Goal: Information Seeking & Learning: Check status

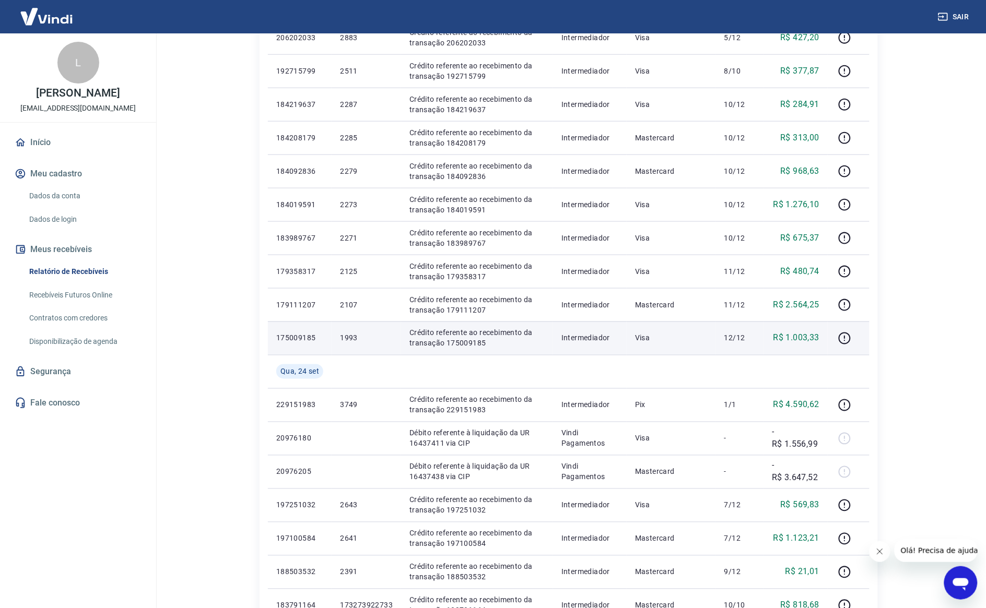
scroll to position [457, 0]
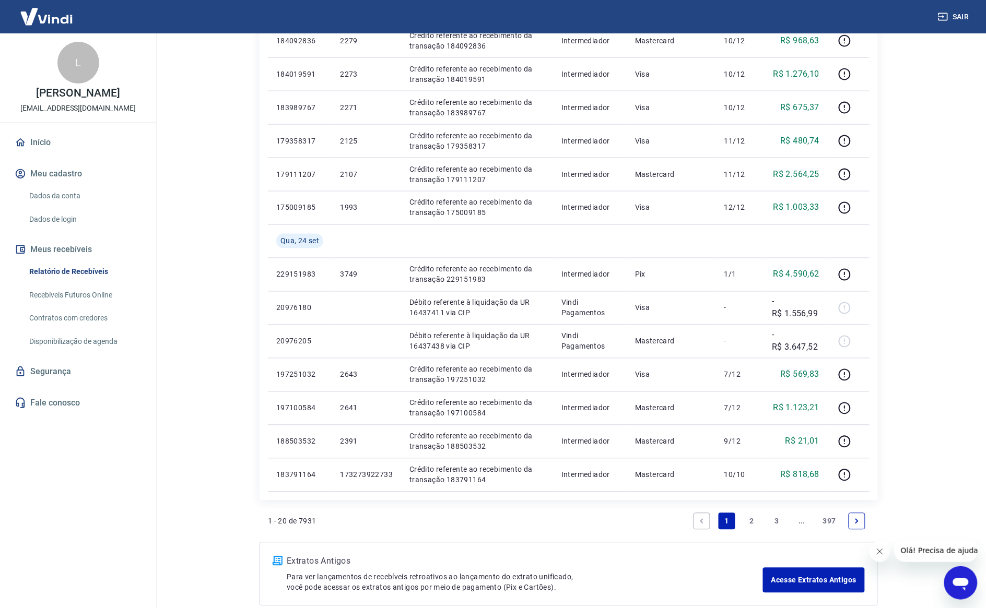
drag, startPoint x: 745, startPoint y: 520, endPoint x: 850, endPoint y: 361, distance: 190.7
click at [745, 520] on link "2" at bounding box center [751, 521] width 17 height 17
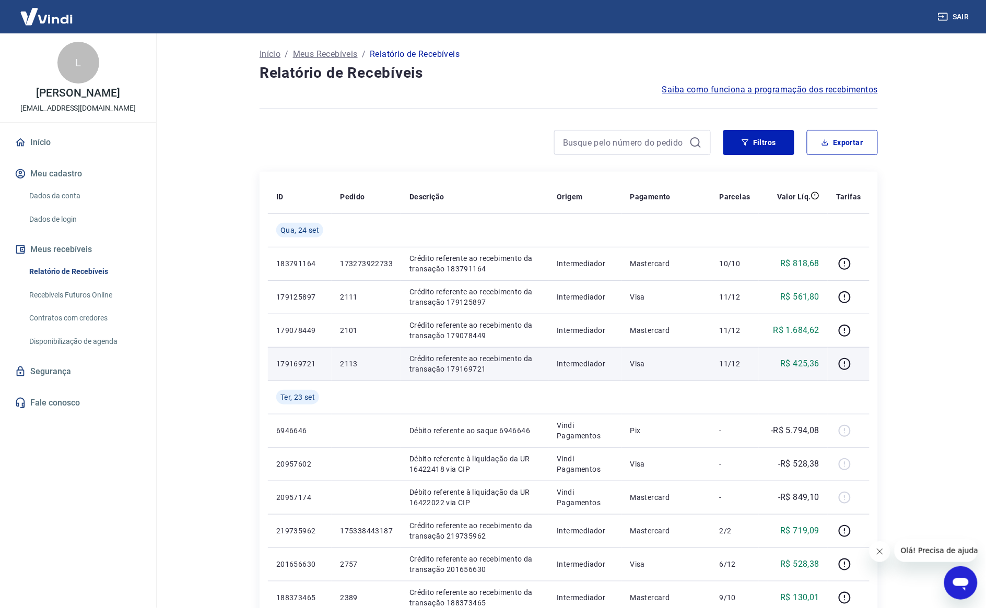
click at [346, 362] on p "2113" at bounding box center [366, 364] width 53 height 10
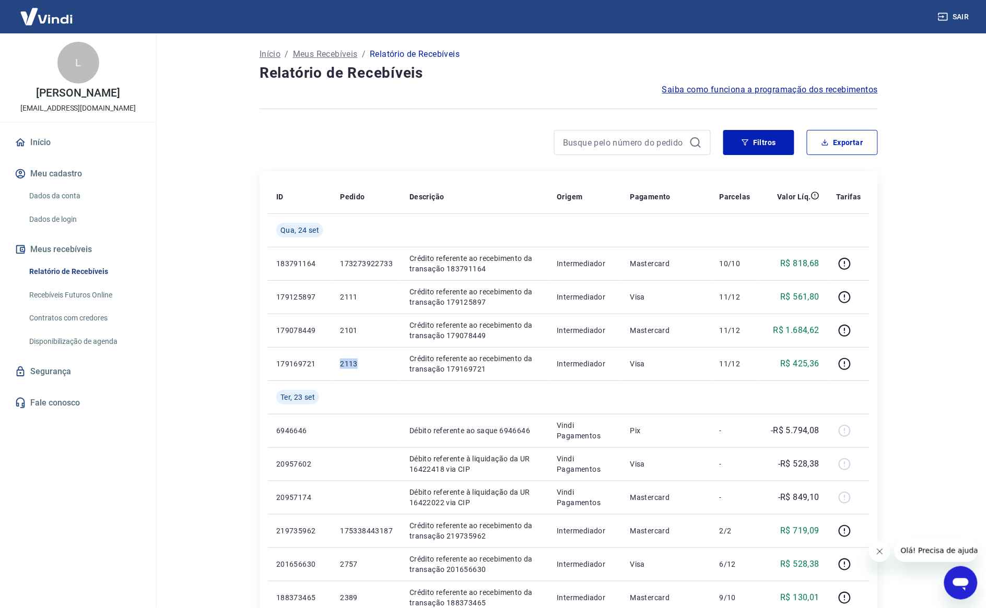
copy p "2113"
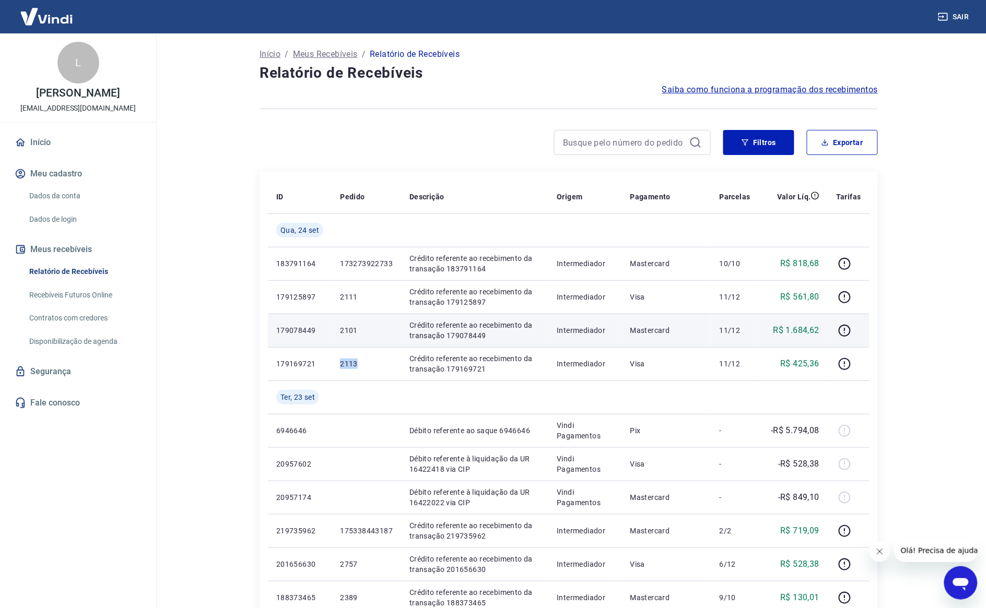
click at [349, 322] on td "2101" at bounding box center [366, 330] width 69 height 33
copy p "2101"
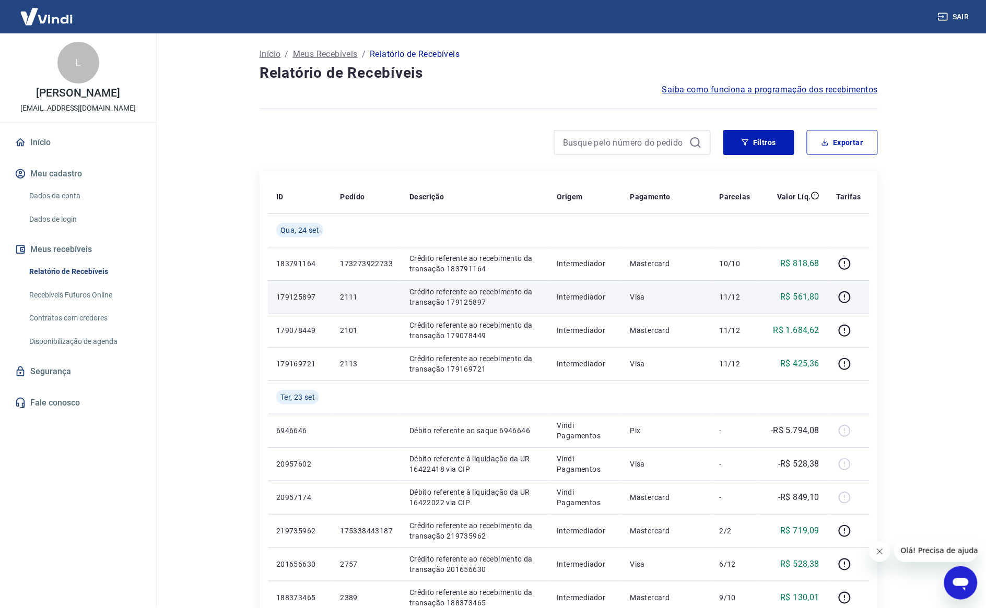
click at [351, 294] on p "2111" at bounding box center [366, 297] width 53 height 10
copy p "2111"
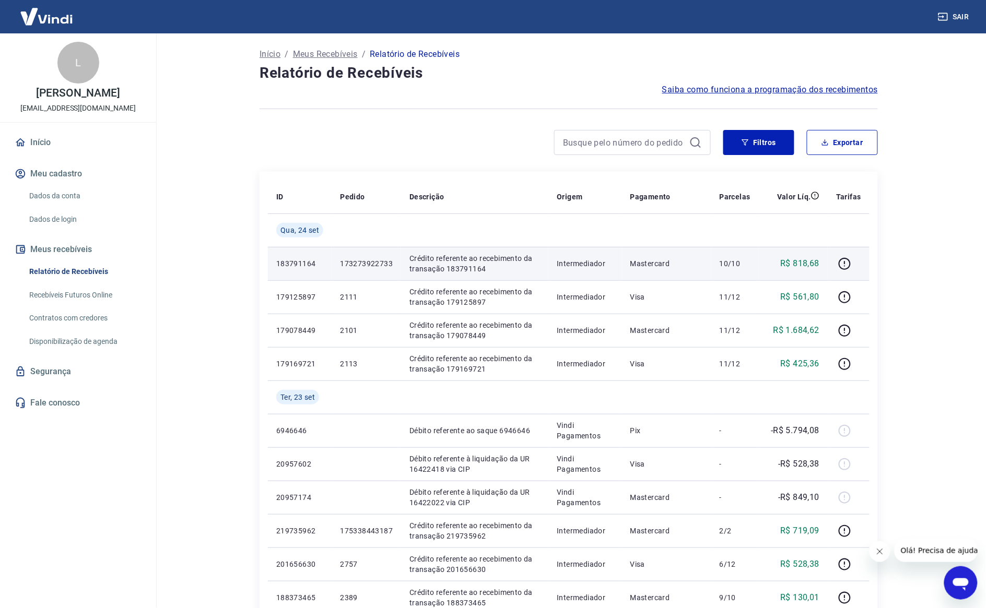
click at [371, 258] on p "173273922733" at bounding box center [366, 263] width 53 height 10
click at [370, 258] on p "173273922733" at bounding box center [366, 263] width 53 height 10
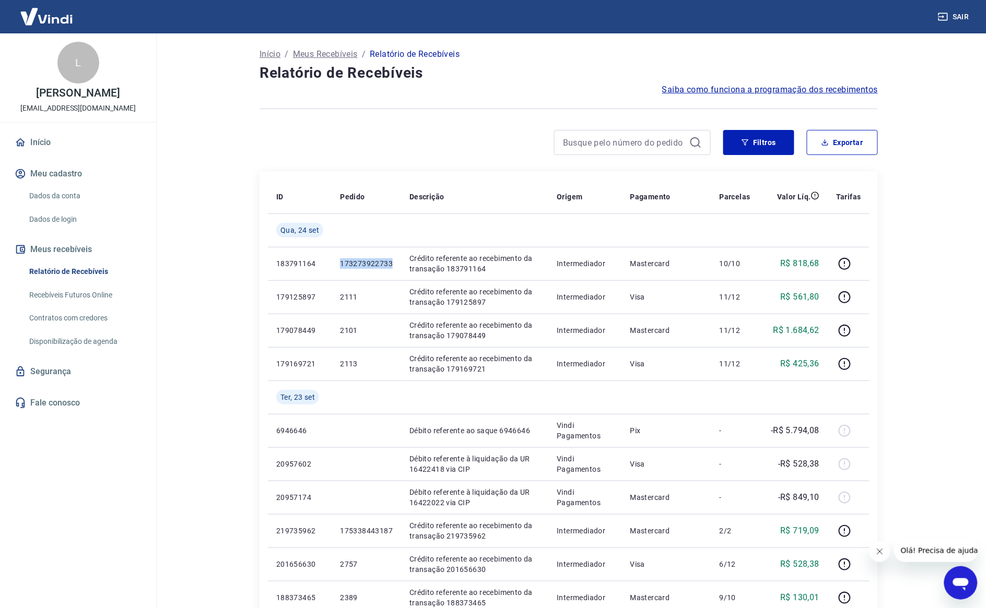
copy p "173273922733"
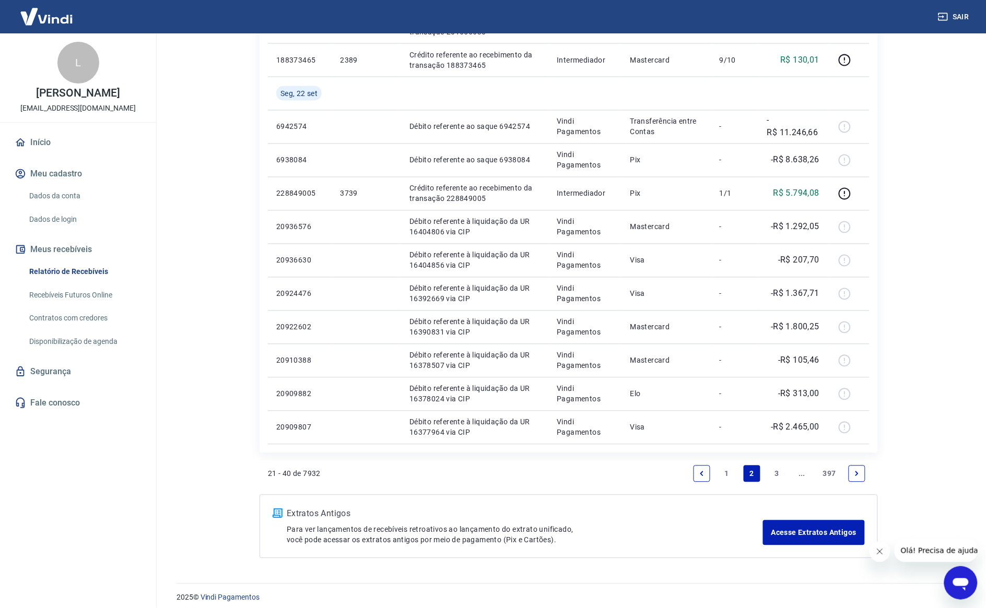
scroll to position [546, 0]
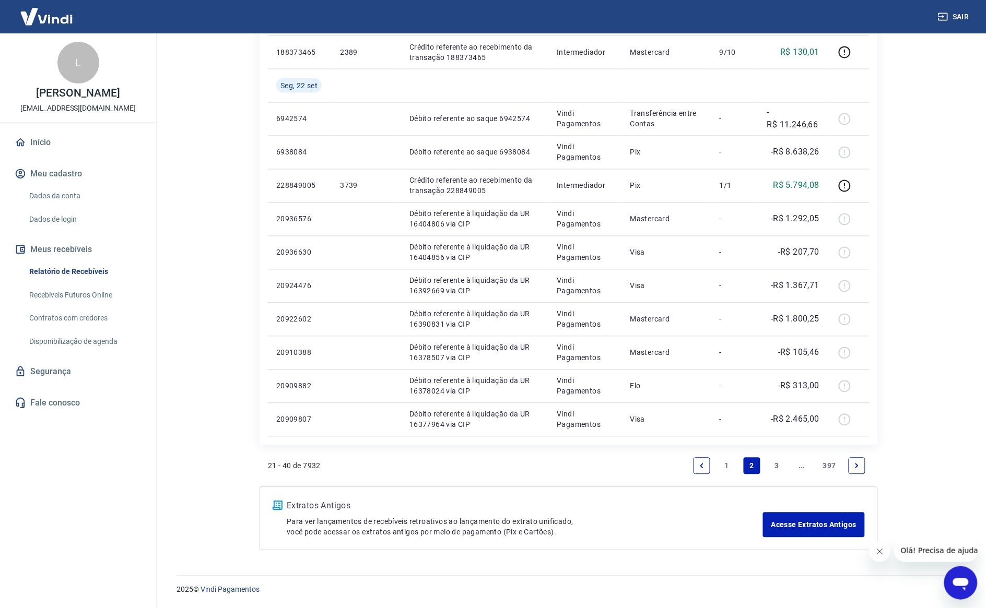
click at [729, 463] on link "1" at bounding box center [726, 466] width 17 height 17
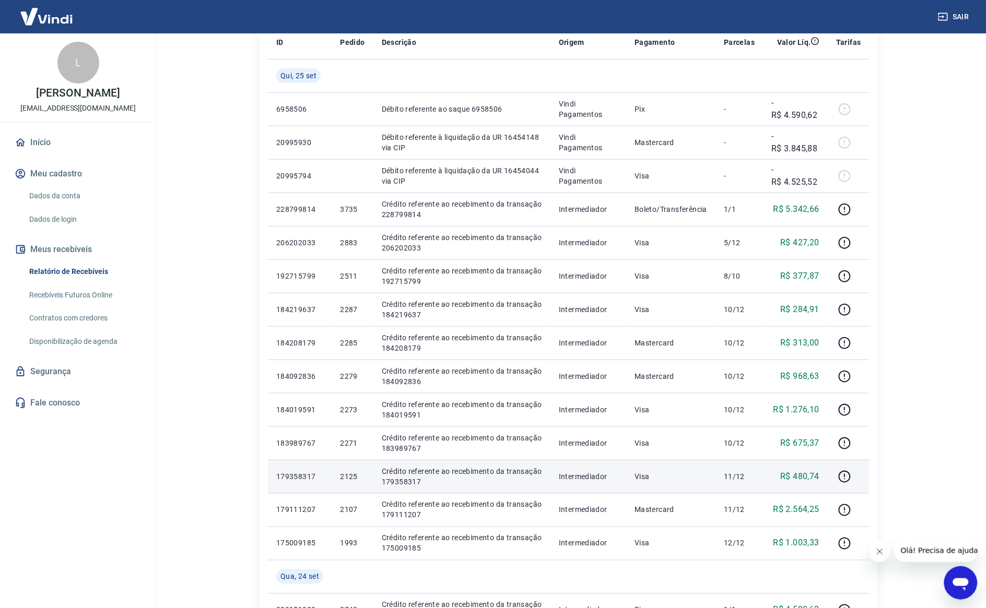
scroll to position [512, 0]
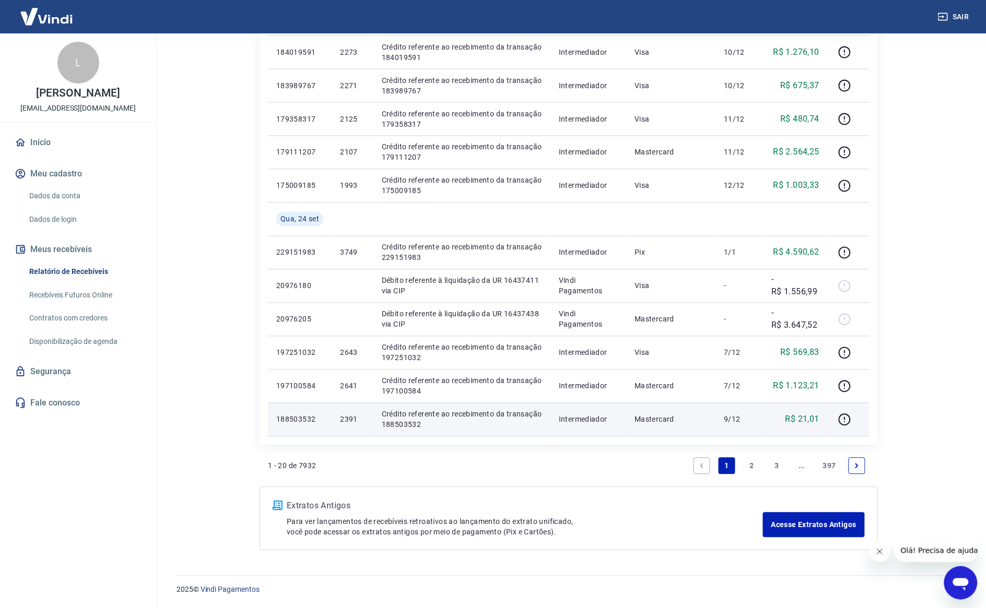
click at [343, 422] on p "2391" at bounding box center [352, 420] width 25 height 10
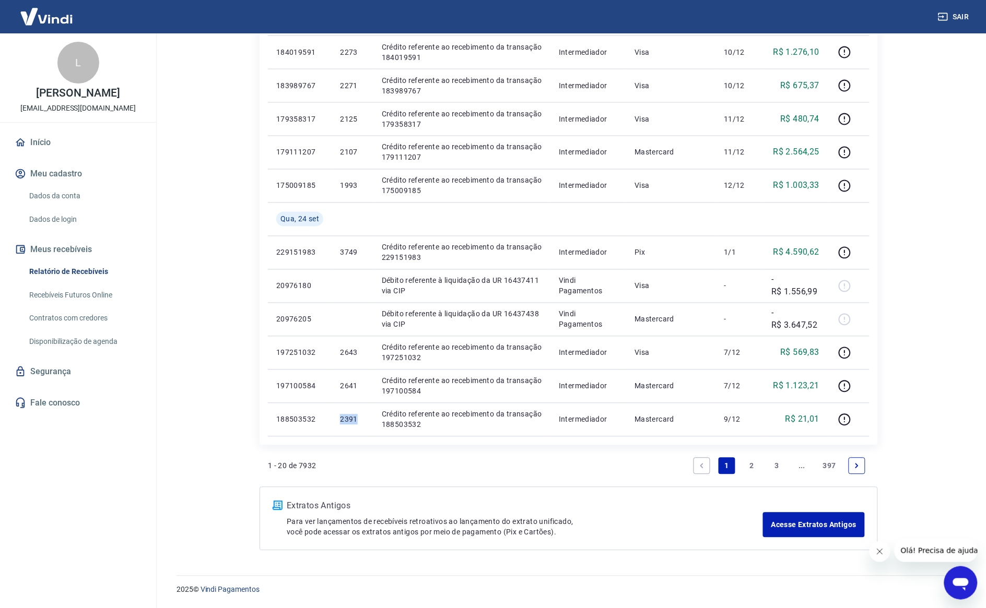
copy p "2391"
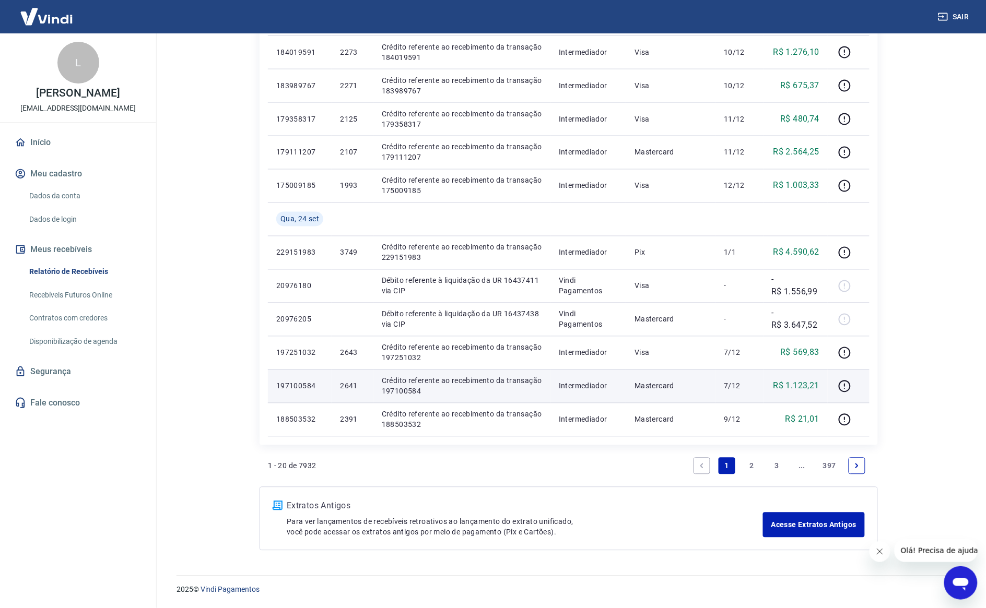
click at [344, 381] on p "2641" at bounding box center [352, 386] width 25 height 10
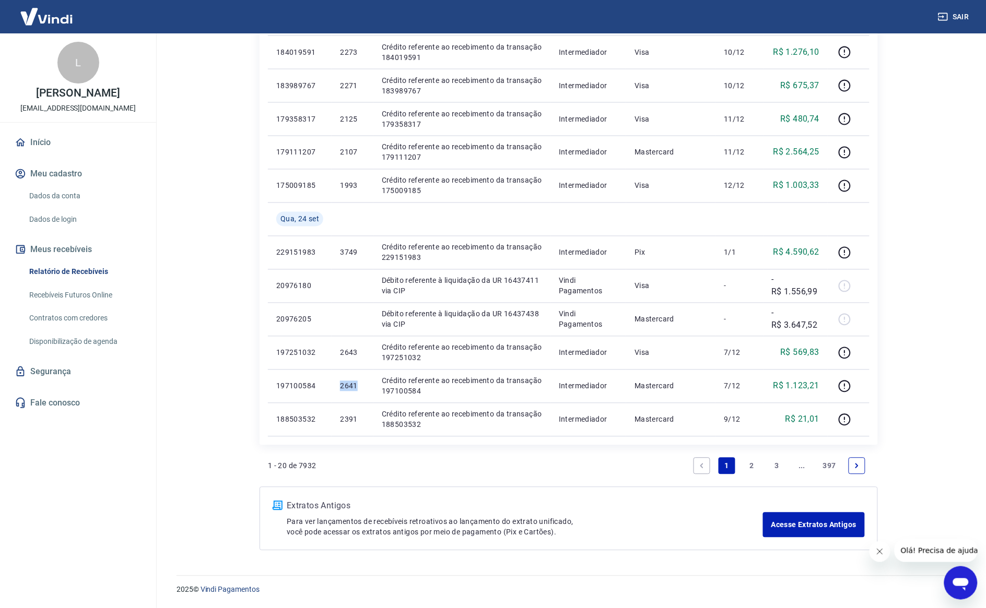
copy p "2641"
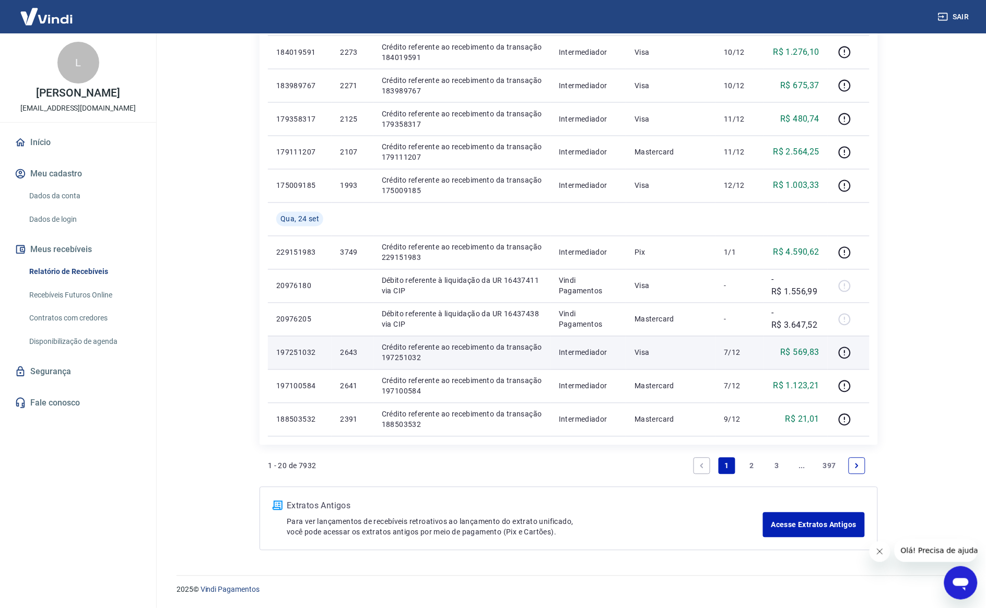
click at [348, 351] on p "2643" at bounding box center [352, 353] width 25 height 10
copy p "2643"
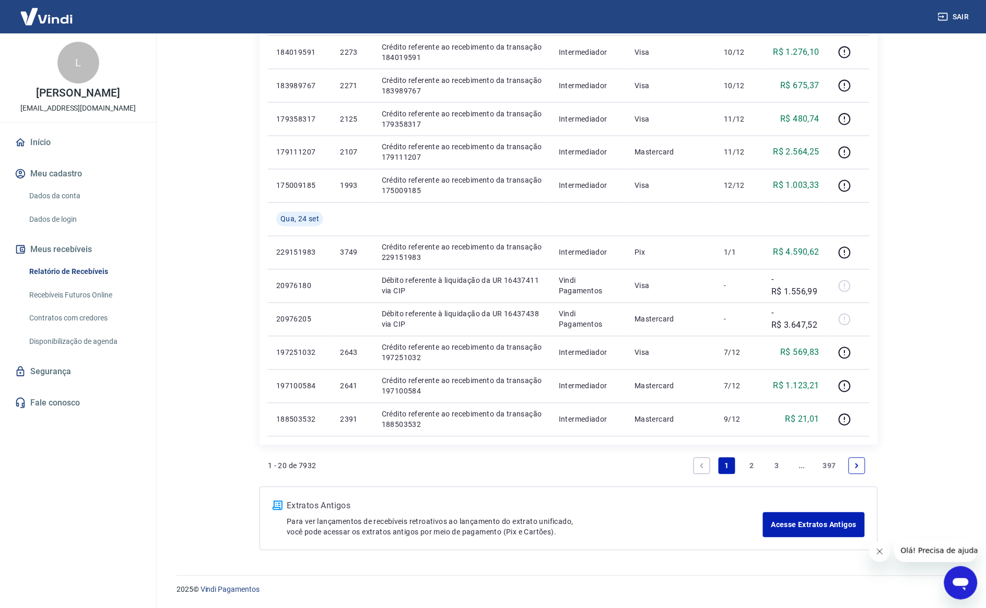
click at [901, 351] on div "Início / Meus Recebíveis / Relatório de Recebíveis Relatório de Recebíveis Saib…" at bounding box center [568, 42] width 668 height 1042
drag, startPoint x: 745, startPoint y: 466, endPoint x: 472, endPoint y: 387, distance: 283.7
click at [746, 466] on link "2" at bounding box center [751, 466] width 17 height 17
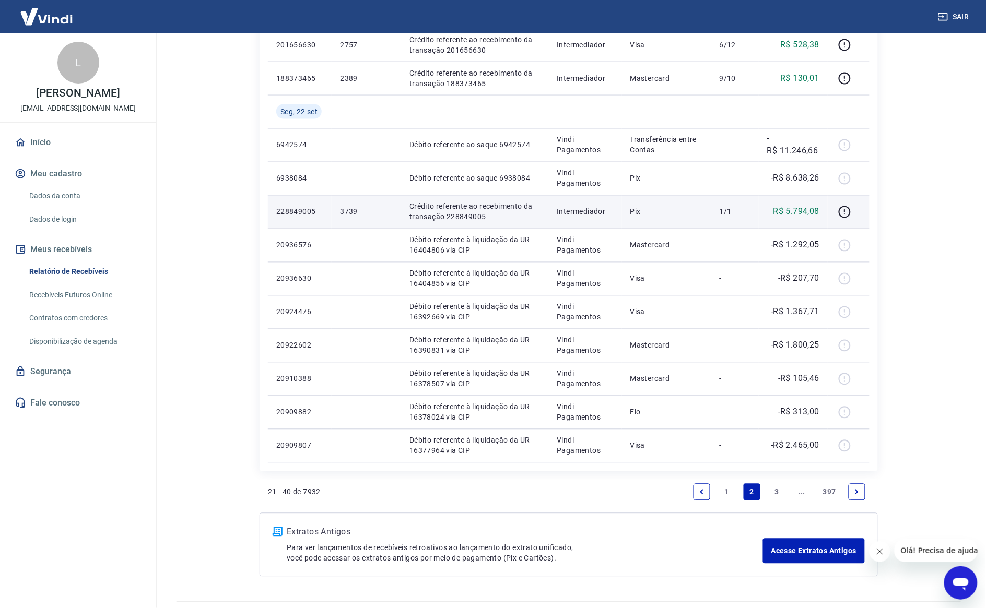
scroll to position [522, 0]
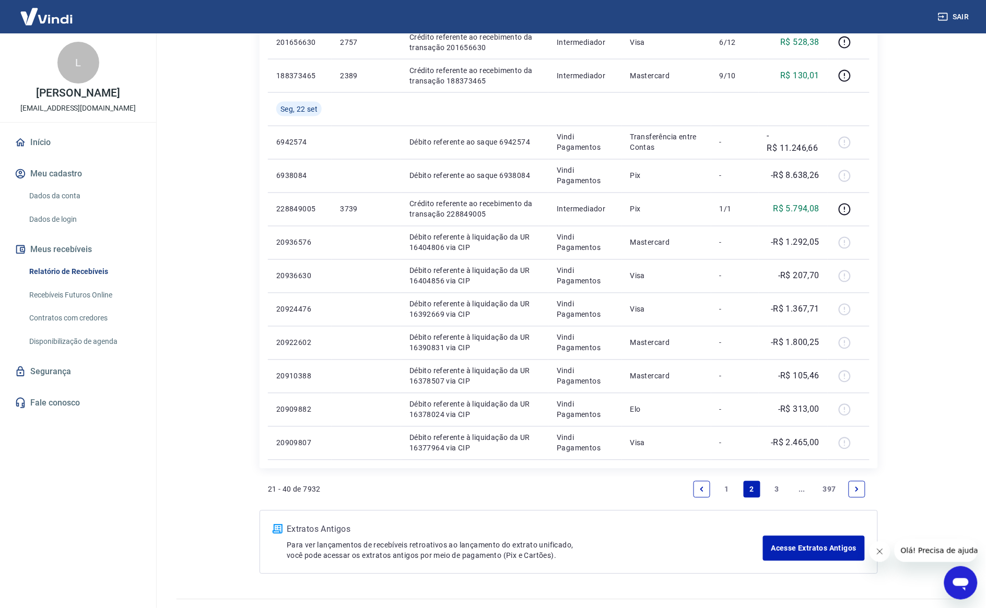
click at [782, 483] on link "3" at bounding box center [776, 489] width 17 height 17
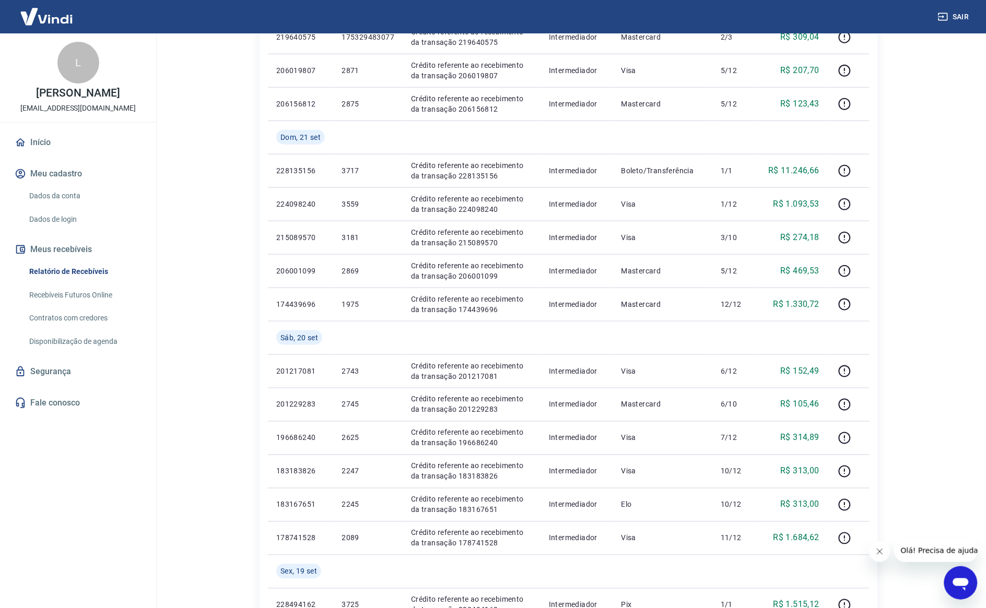
scroll to position [522, 0]
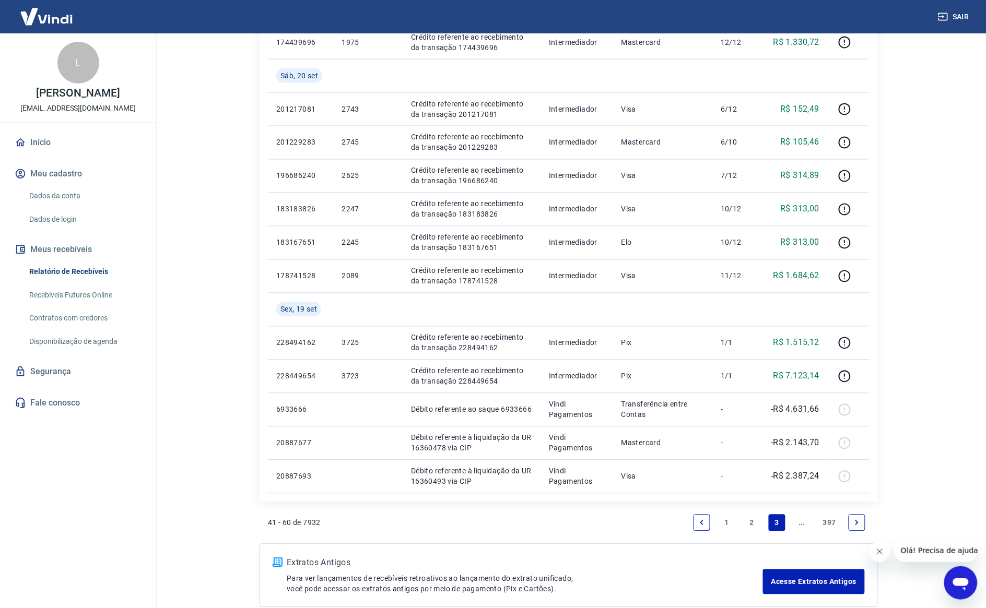
click at [794, 522] on li "..." at bounding box center [801, 523] width 25 height 25
click at [802, 523] on link "..." at bounding box center [802, 523] width 17 height 17
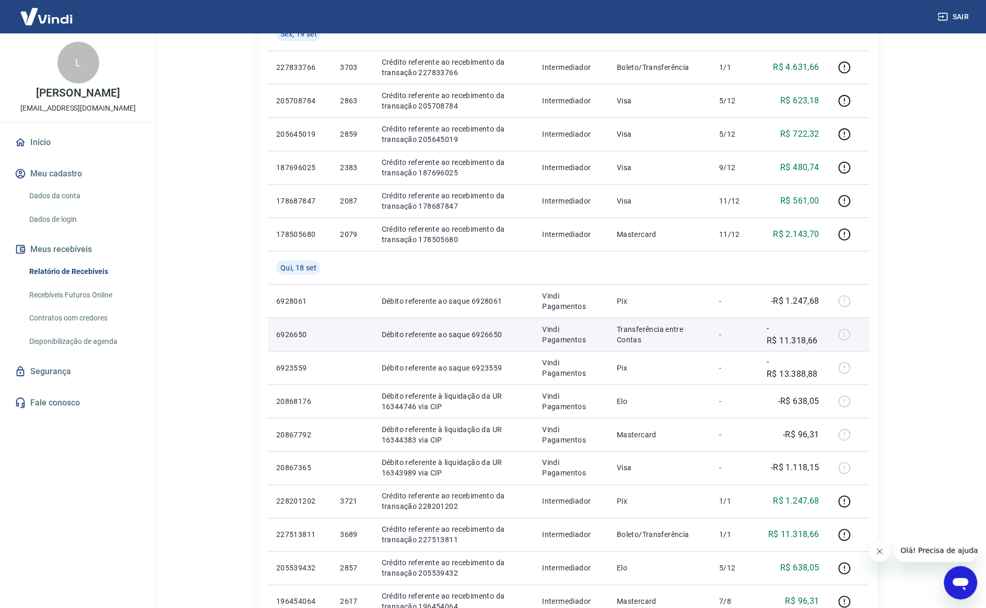
scroll to position [261, 0]
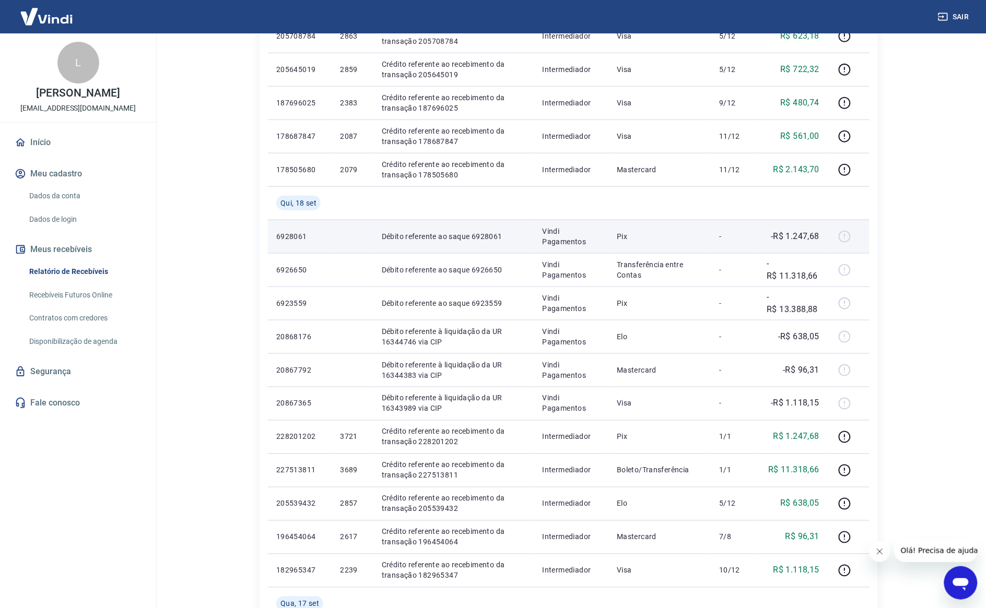
click at [299, 232] on p "6928061" at bounding box center [299, 236] width 47 height 10
copy p "6928061"
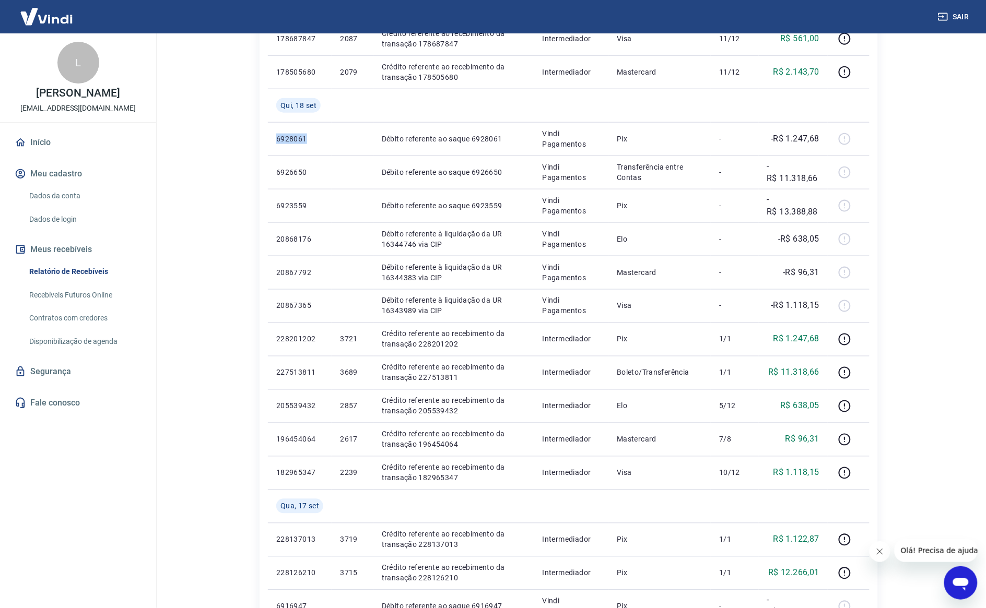
scroll to position [155, 0]
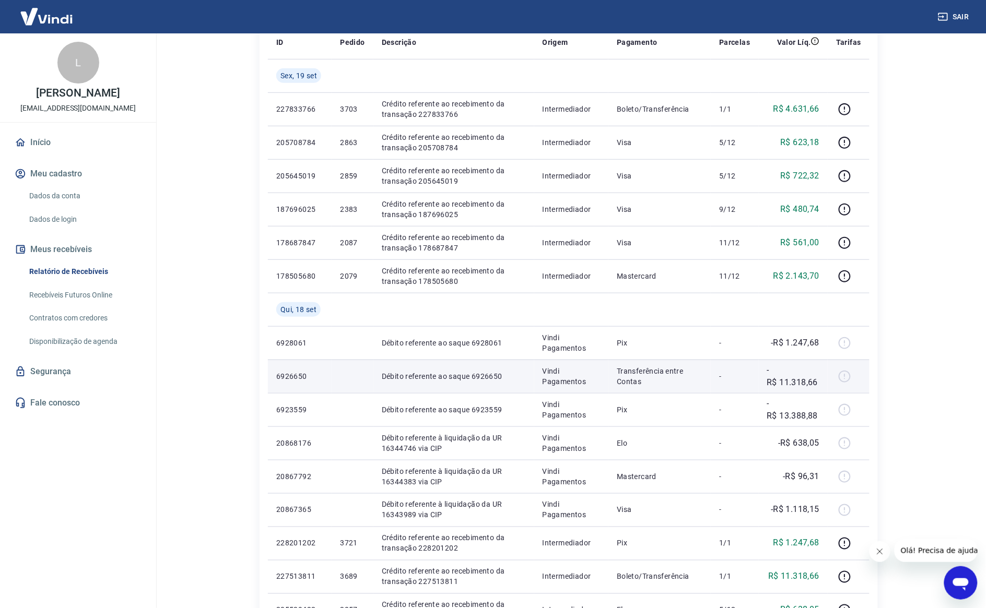
click at [652, 374] on p "Transferência entre Contas" at bounding box center [660, 376] width 86 height 21
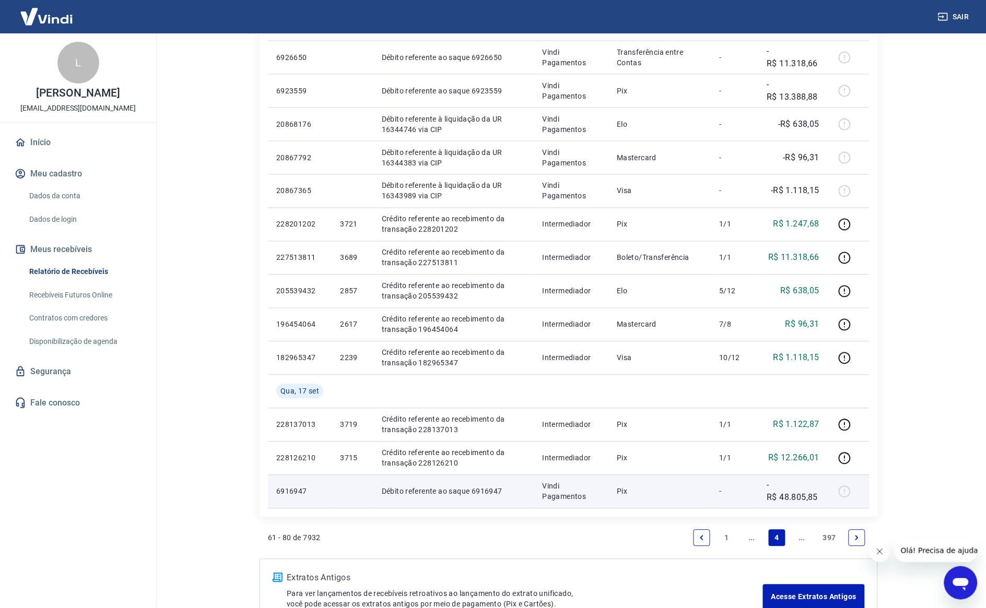
scroll to position [546, 0]
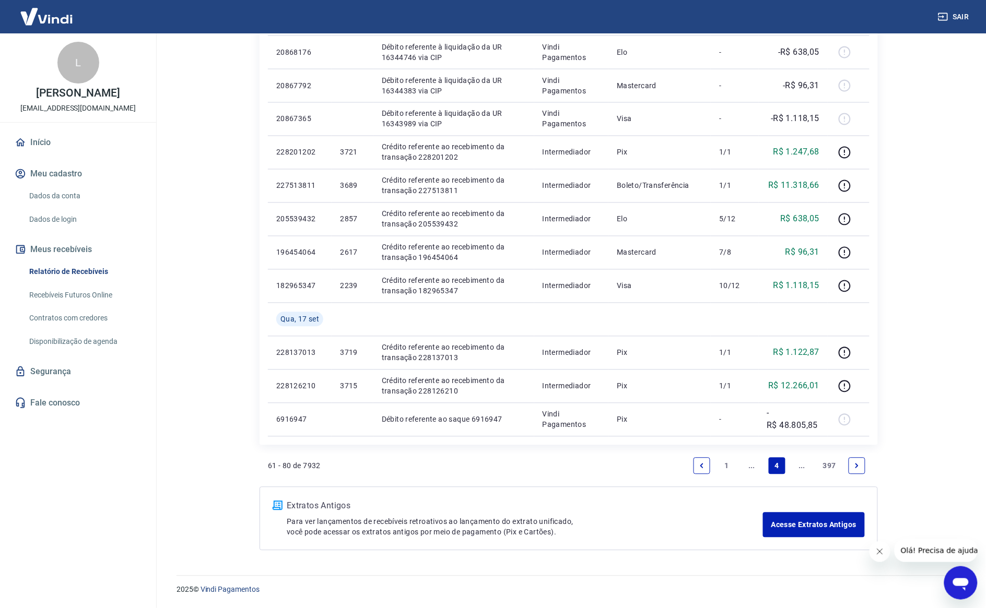
click at [750, 463] on link "..." at bounding box center [751, 466] width 17 height 17
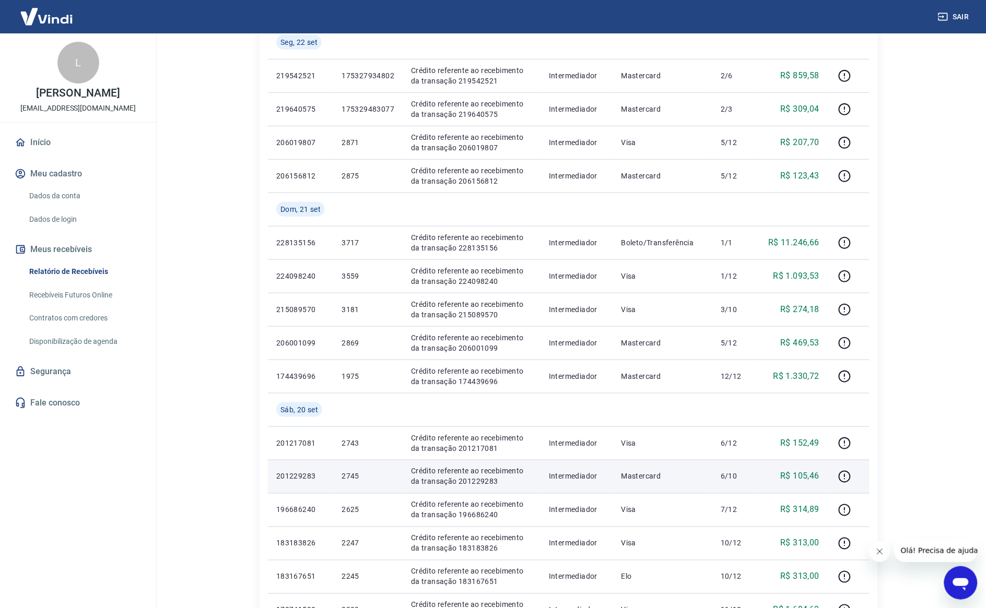
scroll to position [123, 0]
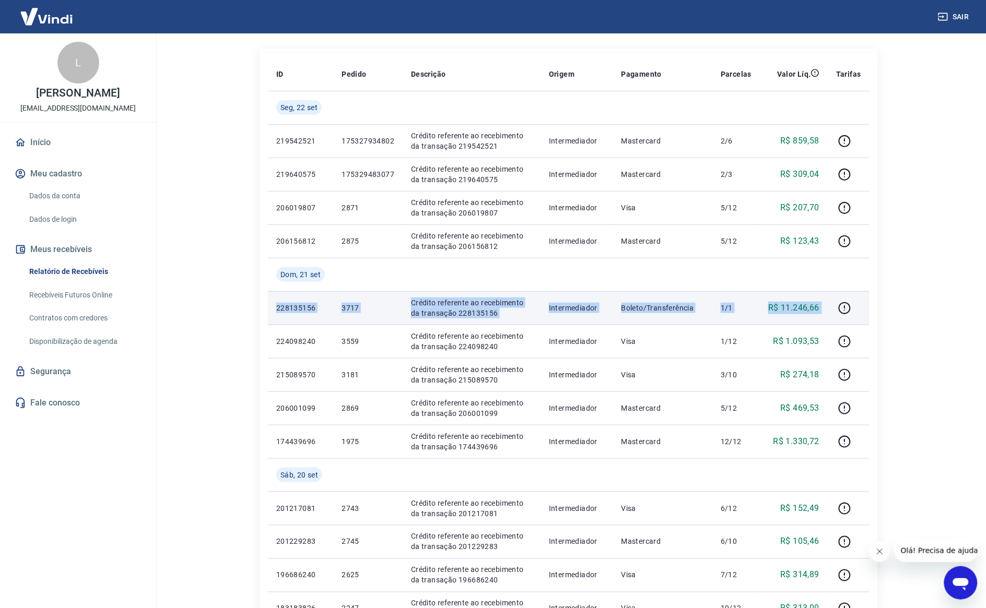
drag, startPoint x: 267, startPoint y: 310, endPoint x: 828, endPoint y: 306, distance: 560.7
click at [828, 306] on tr "228135156 3717 Crédito referente ao recebimento da transação 228135156 Intermed…" at bounding box center [568, 307] width 601 height 33
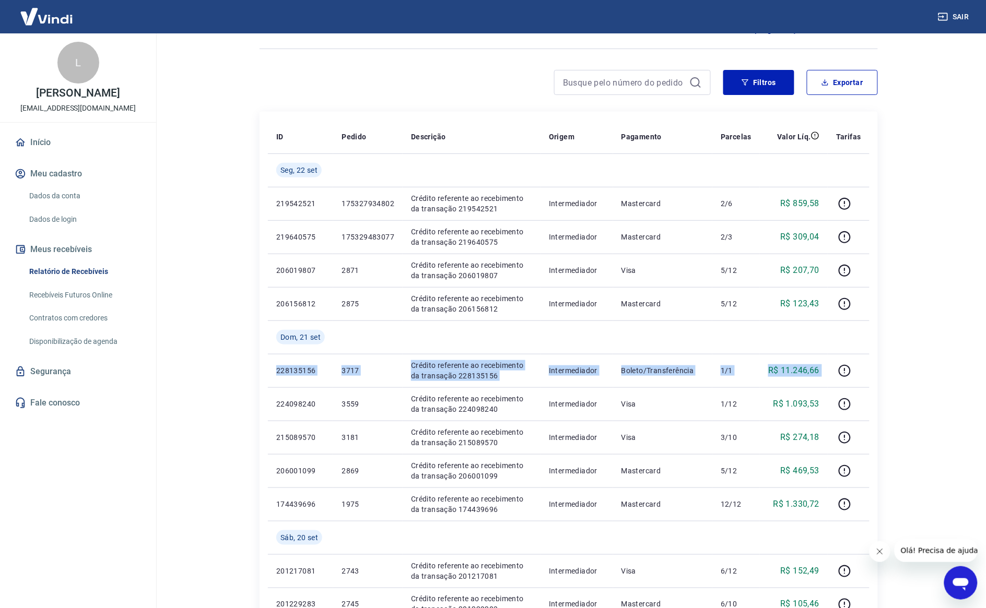
scroll to position [57, 0]
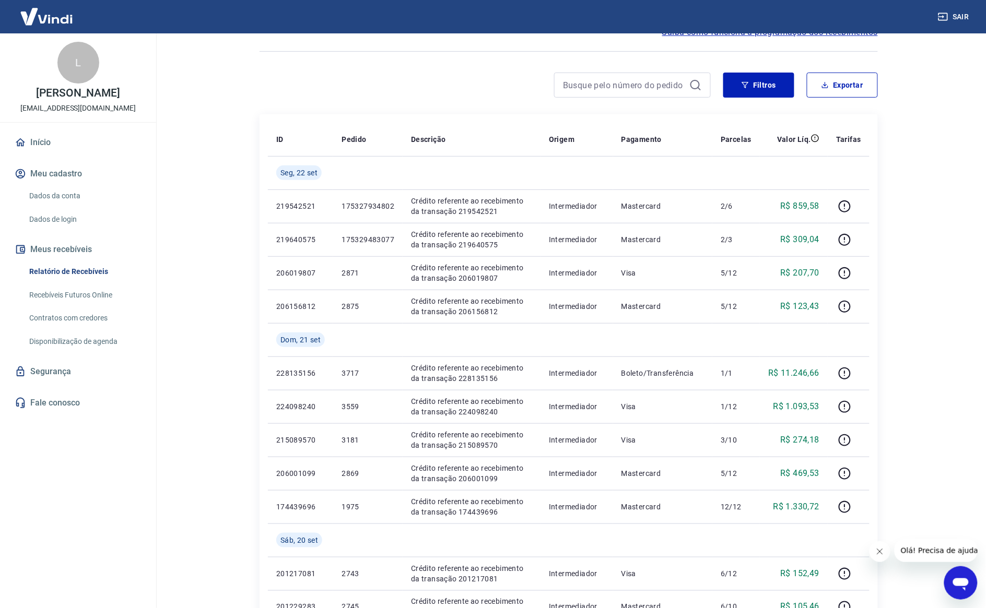
click at [241, 325] on div "Início / Meus Recebíveis / Relatório de Recebíveis Relatório de Recebíveis Saib…" at bounding box center [568, 530] width 668 height 1109
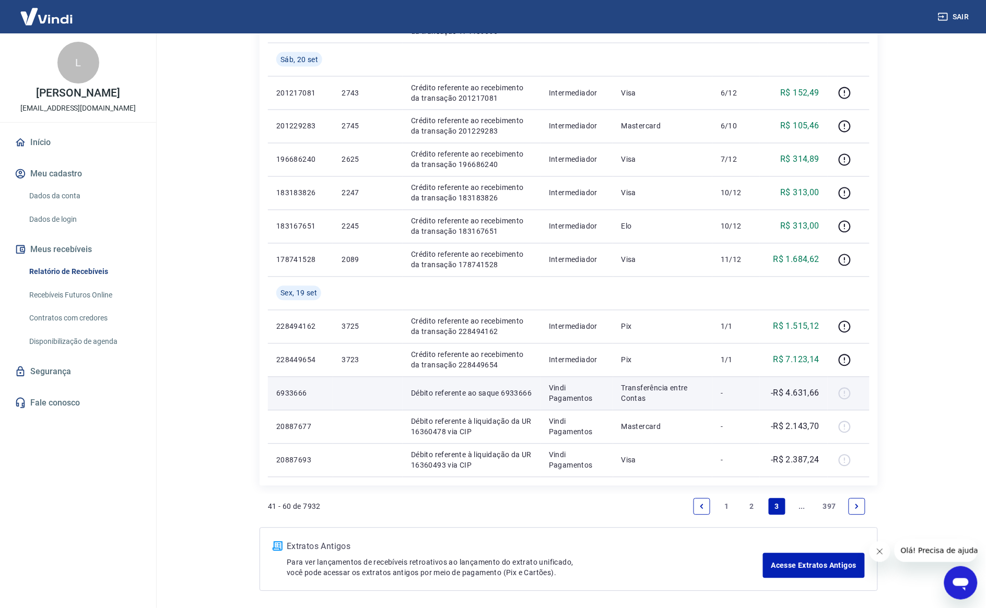
scroll to position [579, 0]
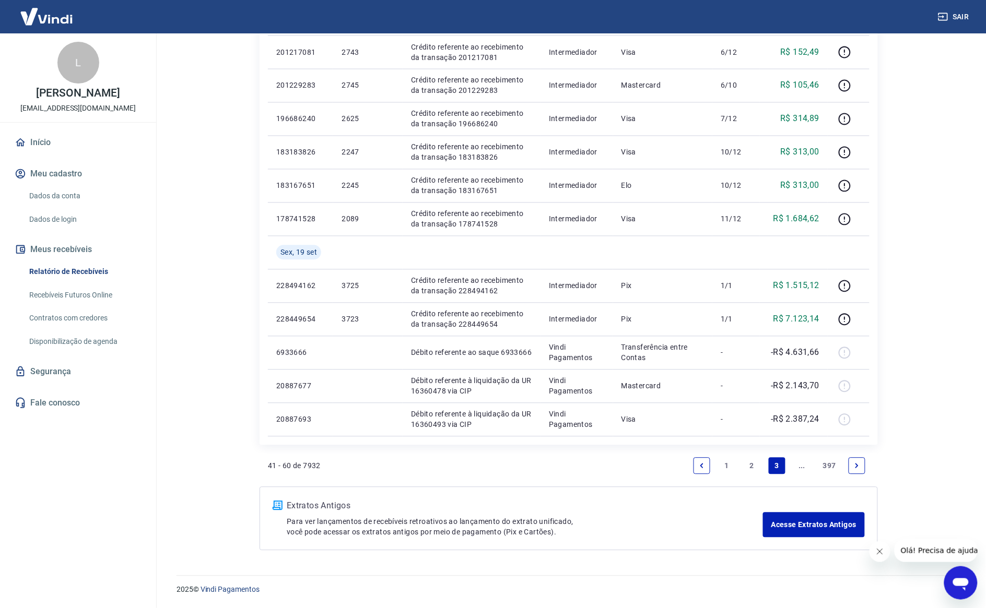
click at [755, 465] on link "2" at bounding box center [751, 466] width 17 height 17
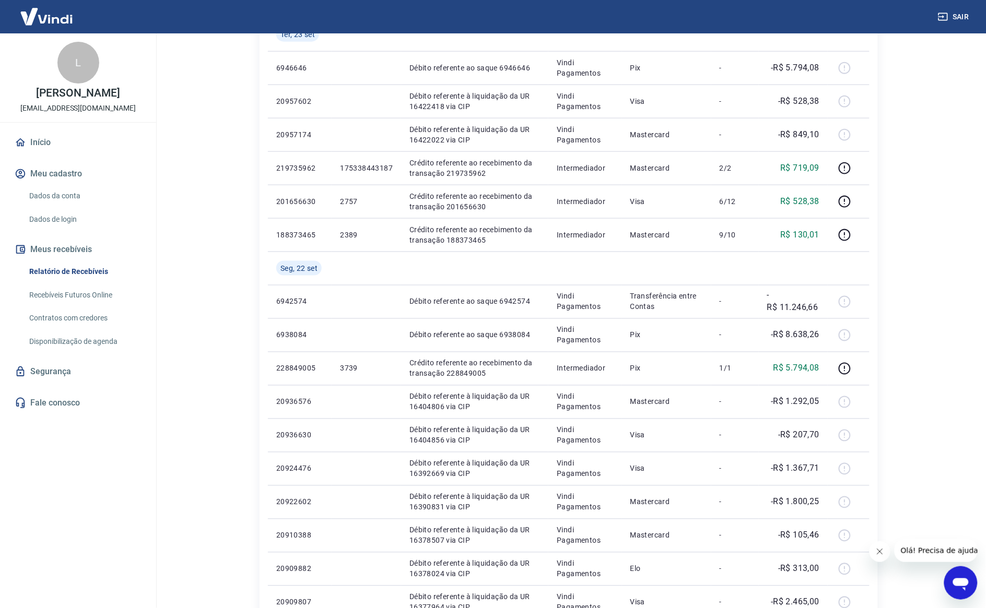
scroll to position [392, 0]
